Goal: Task Accomplishment & Management: Complete application form

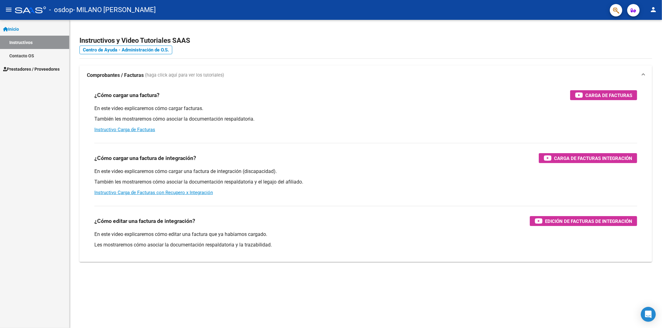
click at [34, 69] on span "Prestadores / Proveedores" at bounding box center [31, 69] width 56 height 7
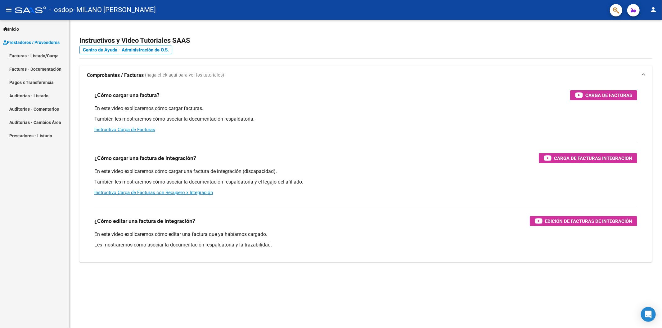
click at [31, 70] on link "Facturas - Documentación" at bounding box center [34, 68] width 69 height 13
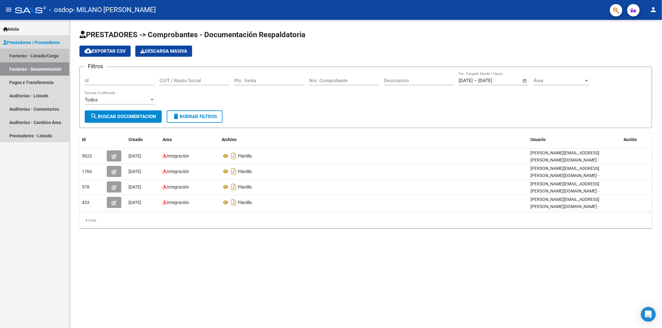
click at [23, 57] on link "Facturas - Listado/Carga" at bounding box center [34, 55] width 69 height 13
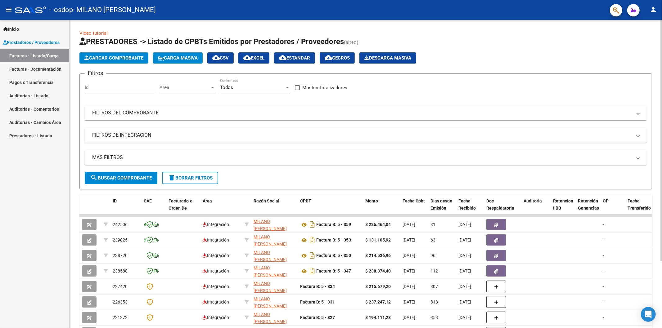
click at [106, 57] on span "Cargar Comprobante" at bounding box center [113, 58] width 59 height 6
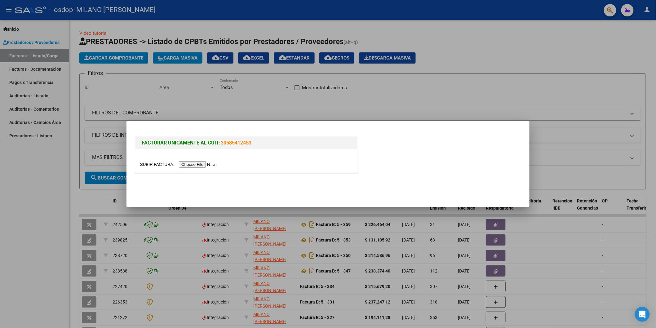
click at [219, 165] on input "file" at bounding box center [179, 164] width 78 height 7
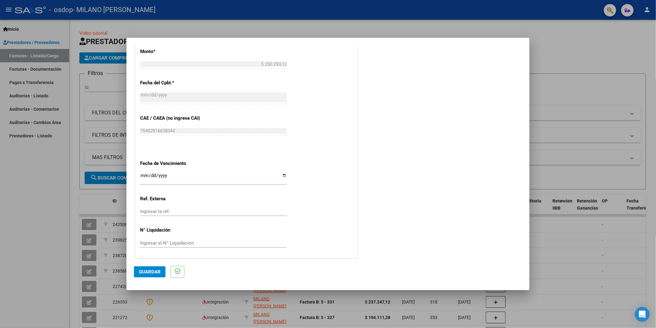
scroll to position [349, 0]
click at [148, 273] on span "Guardar" at bounding box center [150, 272] width 22 height 6
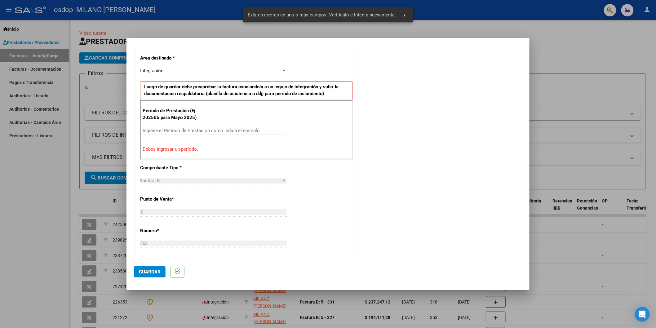
scroll to position [109, 0]
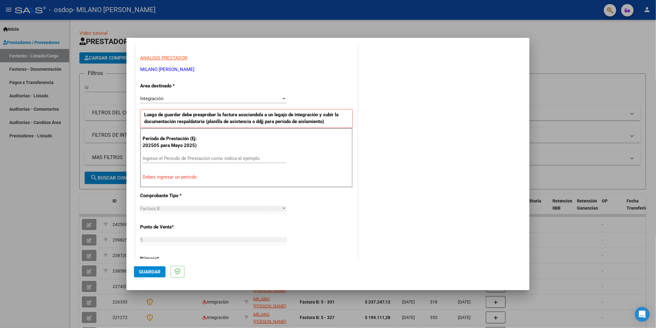
click at [404, 15] on div at bounding box center [328, 164] width 656 height 328
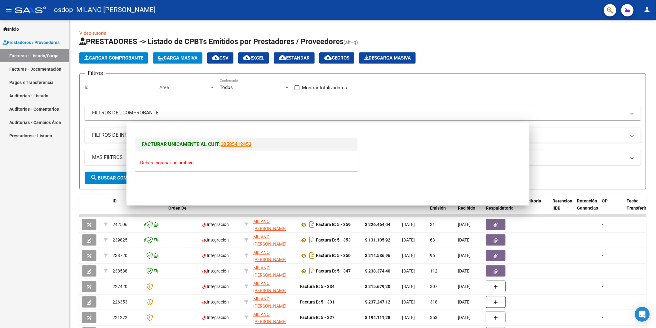
scroll to position [0, 0]
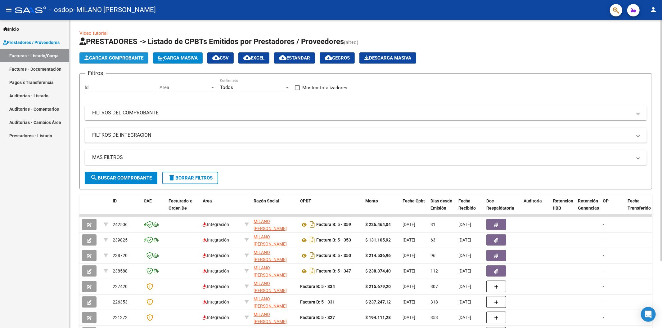
click at [87, 57] on icon "button" at bounding box center [86, 58] width 5 height 5
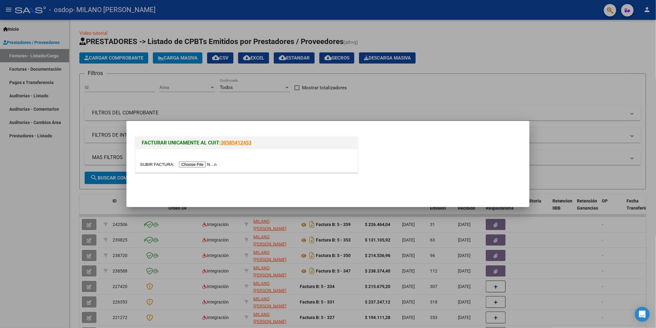
click at [195, 165] on input "file" at bounding box center [179, 164] width 78 height 7
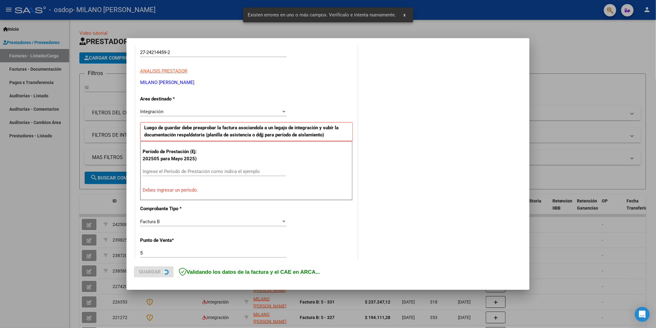
scroll to position [97, 0]
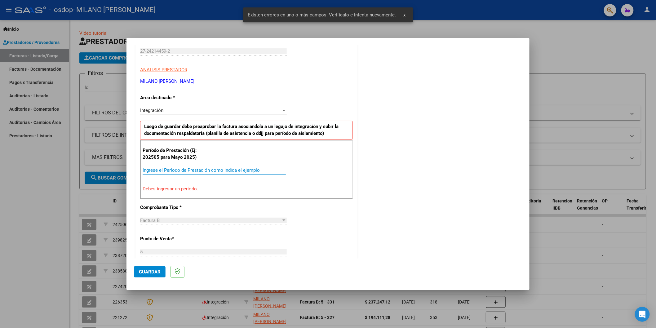
click at [158, 171] on input "Ingrese el Período de Prestación como indica el ejemplo" at bounding box center [214, 171] width 143 height 6
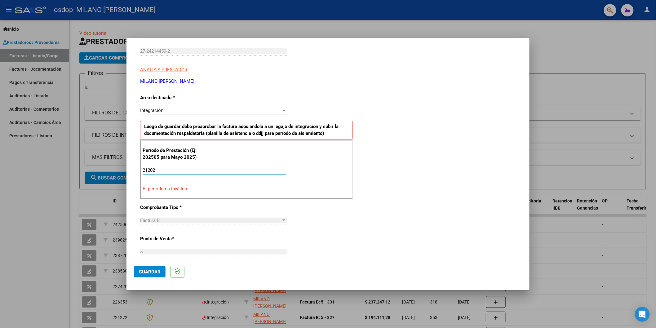
type input "212025"
type input "21202509"
click at [186, 217] on div "Factura B Seleccionar Tipo" at bounding box center [213, 220] width 147 height 9
